Goal: Task Accomplishment & Management: Use online tool/utility

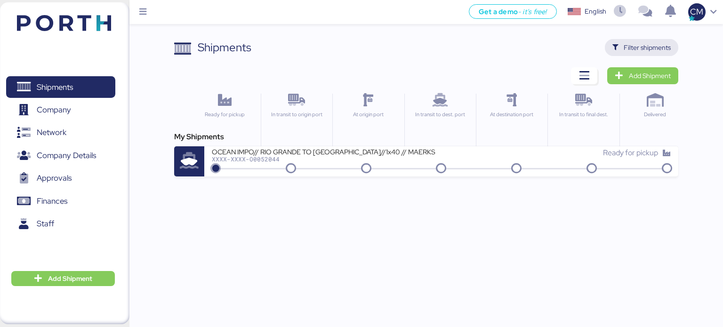
click at [646, 44] on span "Filter shipments" at bounding box center [646, 47] width 47 height 11
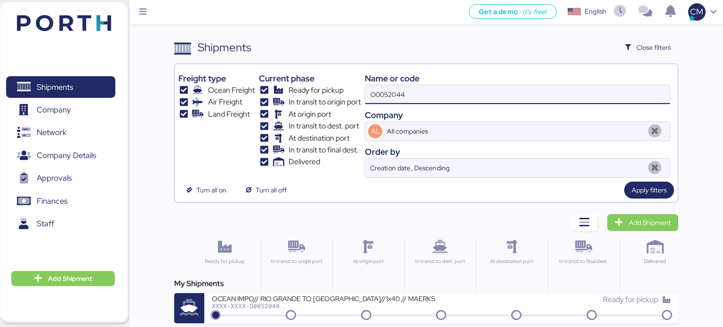
click at [422, 93] on input "O0052044" at bounding box center [517, 94] width 304 height 19
paste input "O0052056"
type input "O0052056"
click at [637, 187] on span "Apply filters" at bounding box center [648, 189] width 35 height 11
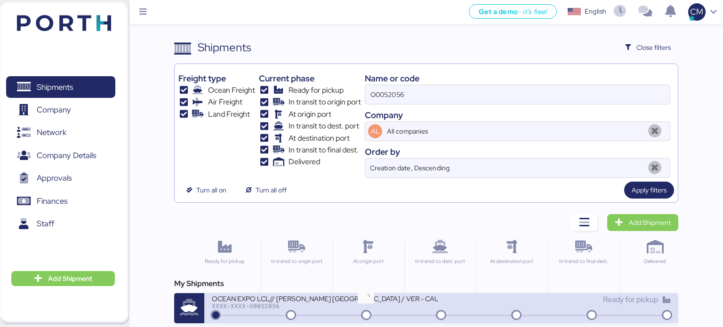
click at [367, 311] on icon at bounding box center [365, 316] width 45 height 10
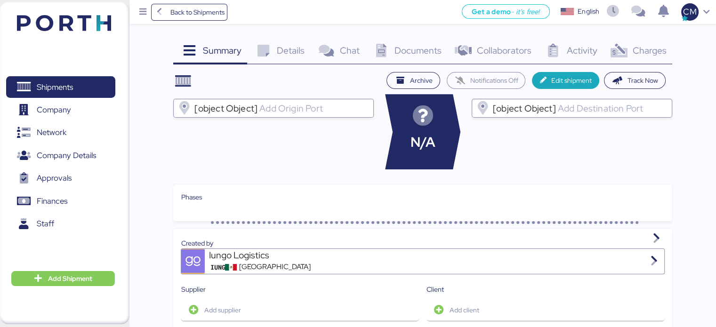
click at [636, 54] on span "Charges" at bounding box center [649, 50] width 34 height 12
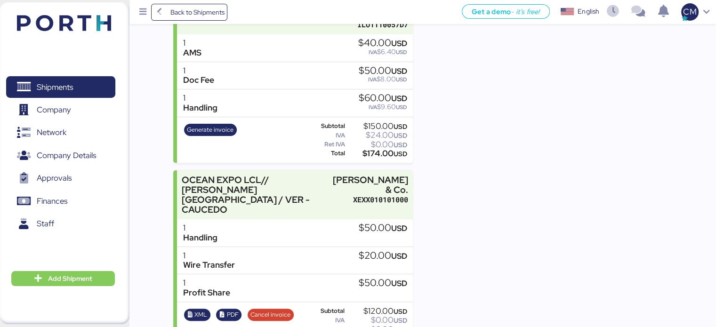
scroll to position [91, 0]
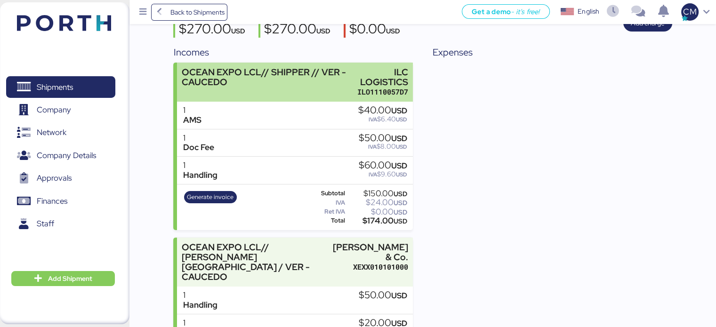
click at [226, 81] on div "OCEAN EXPO LCL// SHIPPER // VER - CAUCEDO" at bounding box center [267, 77] width 170 height 20
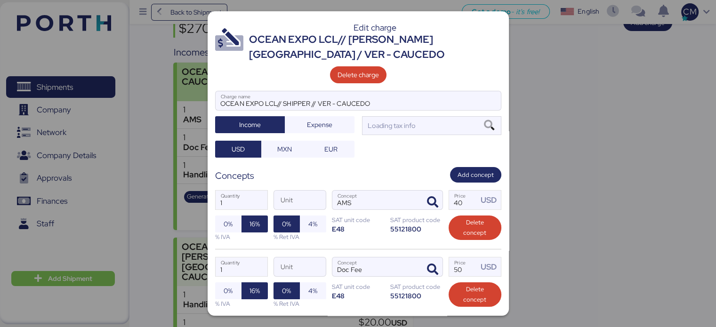
scroll to position [0, 0]
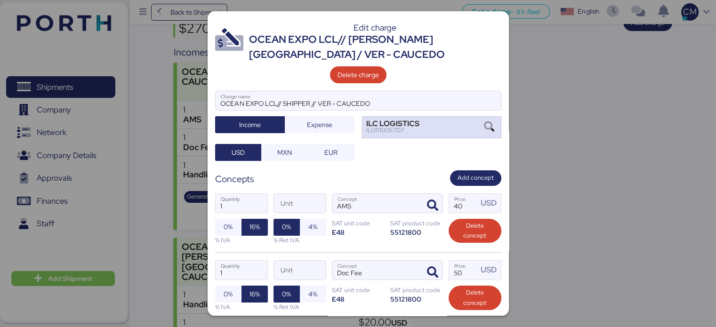
click at [421, 122] on div "ILC LOGISTICS ILO1110057D7" at bounding box center [431, 127] width 139 height 22
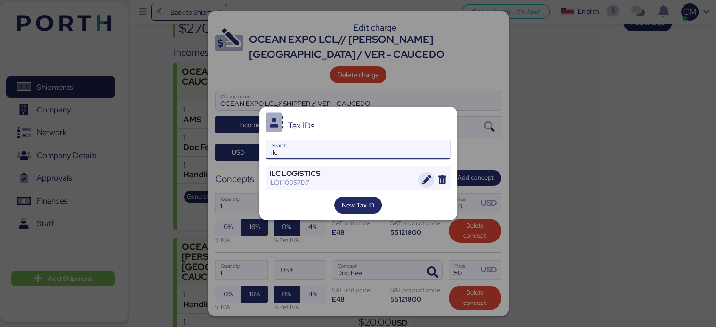
type input "ilc"
click at [426, 179] on icon "button" at bounding box center [426, 179] width 9 height 9
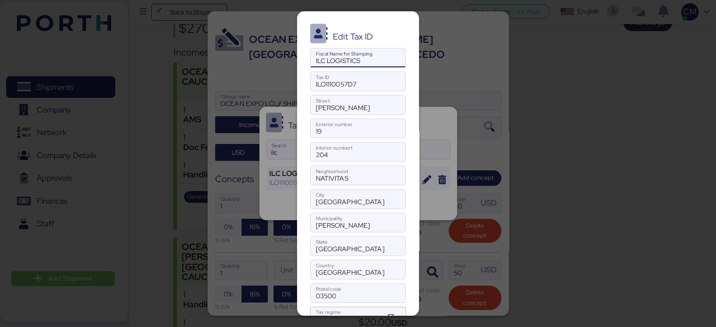
click at [323, 62] on input "ILC LOGISTICS" at bounding box center [358, 57] width 95 height 19
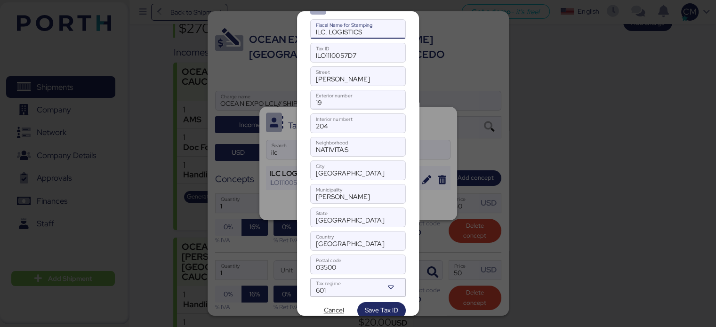
scroll to position [43, 0]
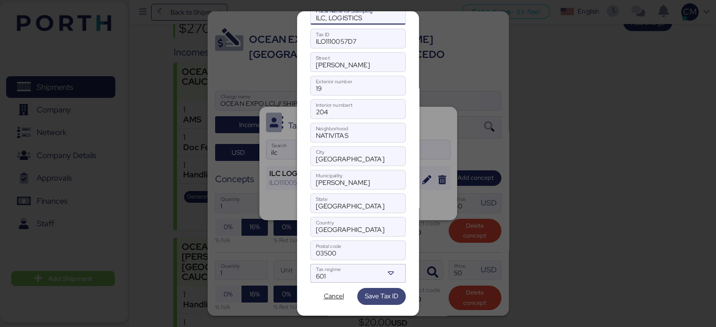
type input "ILC, LOGISTICS"
click at [381, 290] on span "Save Tax ID" at bounding box center [381, 295] width 33 height 11
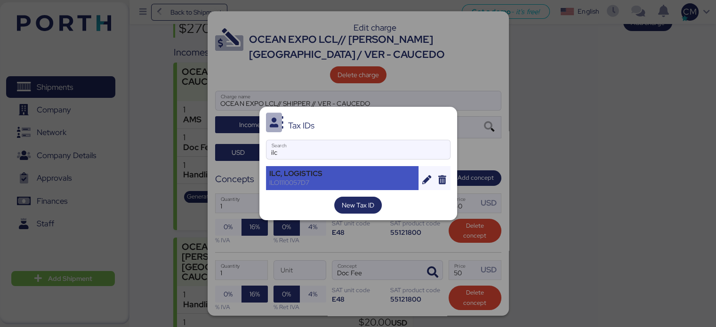
click at [349, 175] on div "ILC, LOGISTICS" at bounding box center [342, 173] width 146 height 8
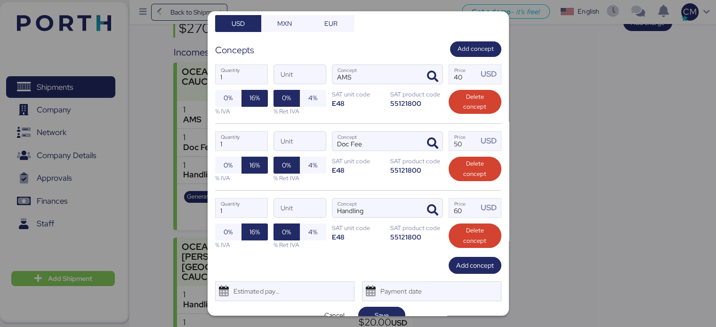
scroll to position [143, 0]
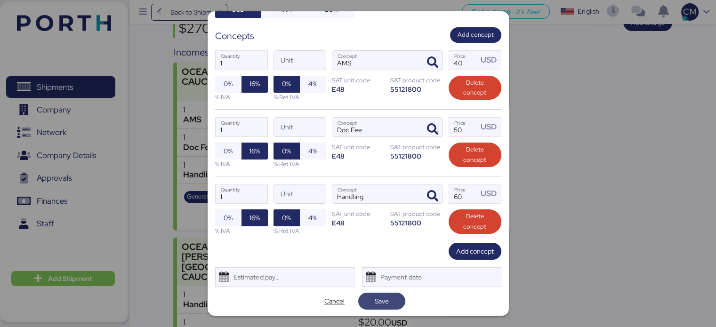
click at [378, 297] on span "Save" at bounding box center [382, 300] width 14 height 11
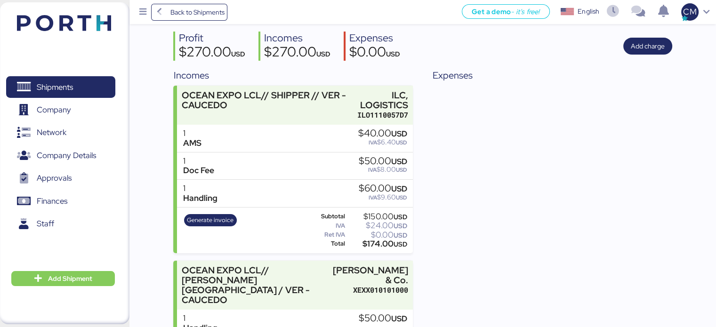
scroll to position [141, 0]
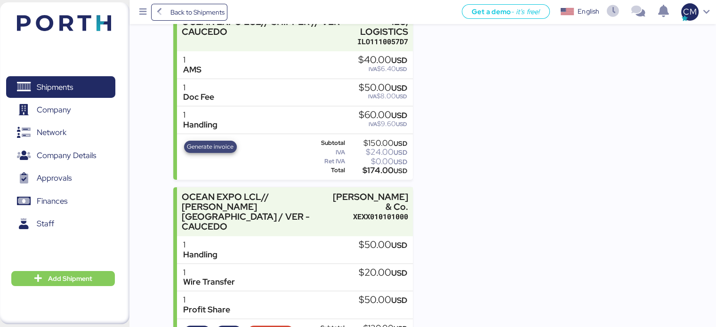
click at [213, 144] on span "Generate invoice" at bounding box center [210, 147] width 47 height 10
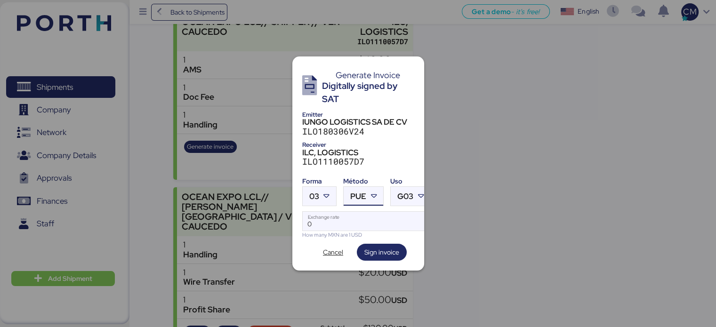
click at [354, 193] on span "PUE" at bounding box center [358, 196] width 16 height 8
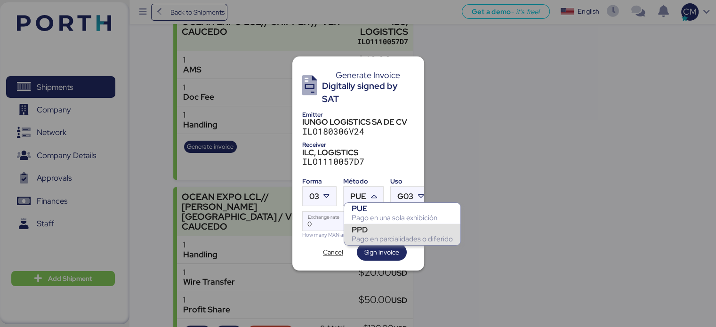
click at [365, 231] on div "PPD" at bounding box center [401, 229] width 101 height 9
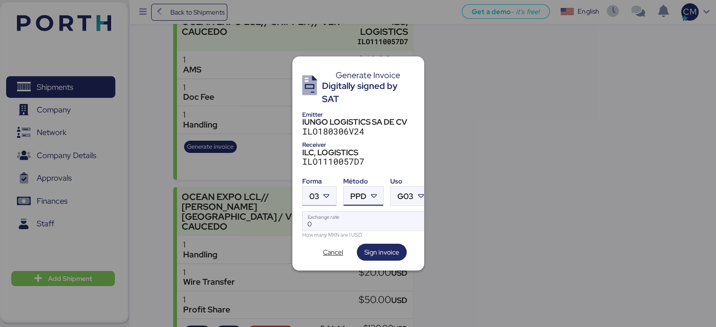
click at [313, 192] on span "03" at bounding box center [314, 196] width 10 height 8
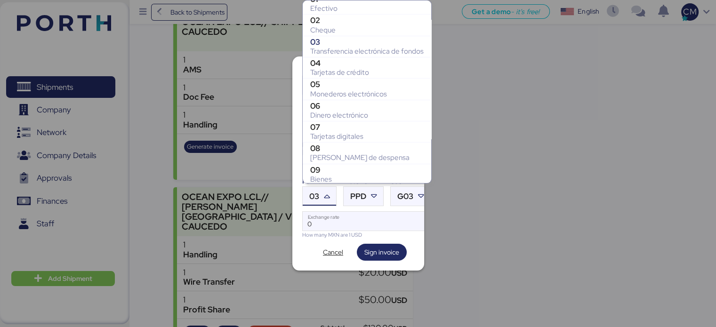
scroll to position [169, 0]
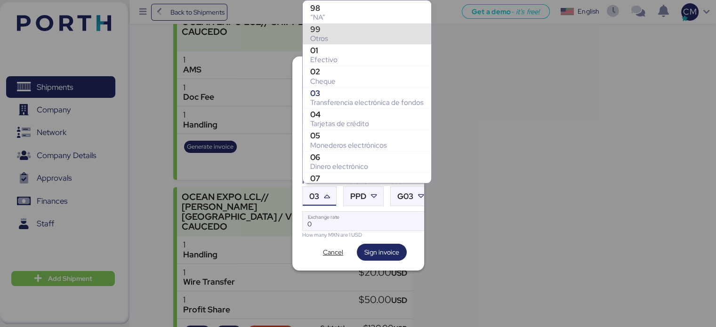
click at [322, 34] on div "Otros" at bounding box center [366, 38] width 113 height 9
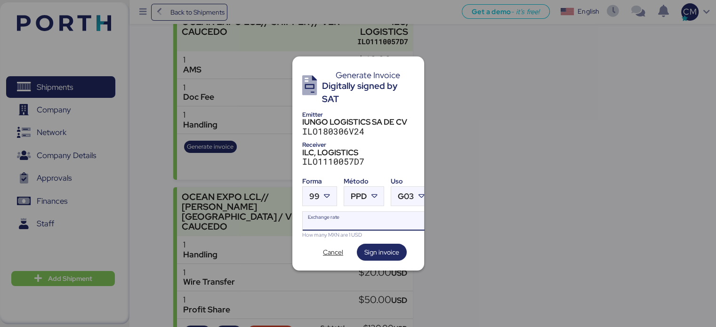
click at [332, 217] on input "Exchange rate" at bounding box center [367, 221] width 128 height 19
type input "18.71"
click at [377, 247] on span "Sign invoice" at bounding box center [381, 252] width 35 height 11
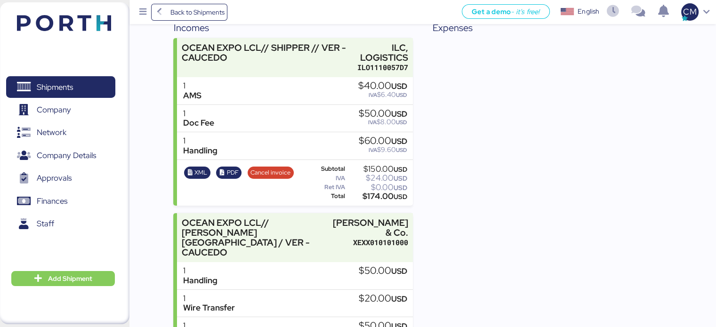
scroll to position [94, 0]
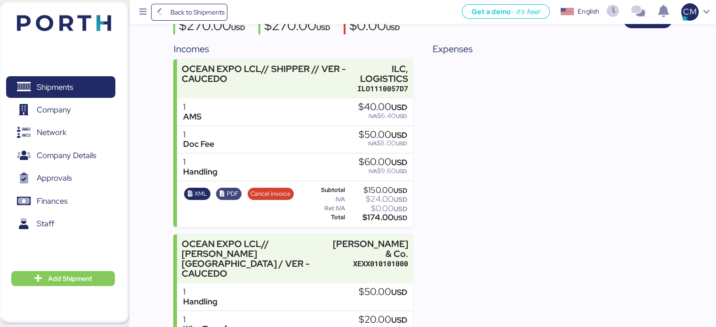
click at [225, 193] on span "PDF" at bounding box center [228, 194] width 19 height 10
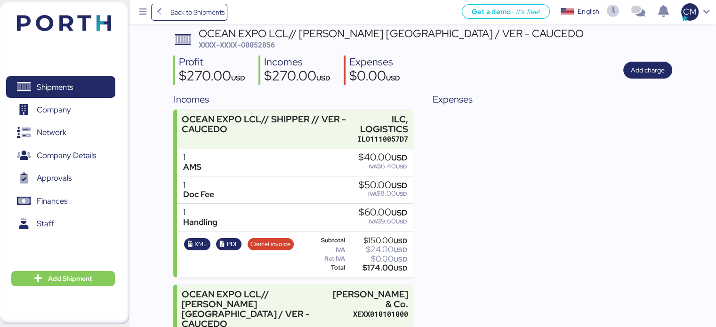
scroll to position [0, 0]
